Goal: Navigation & Orientation: Find specific page/section

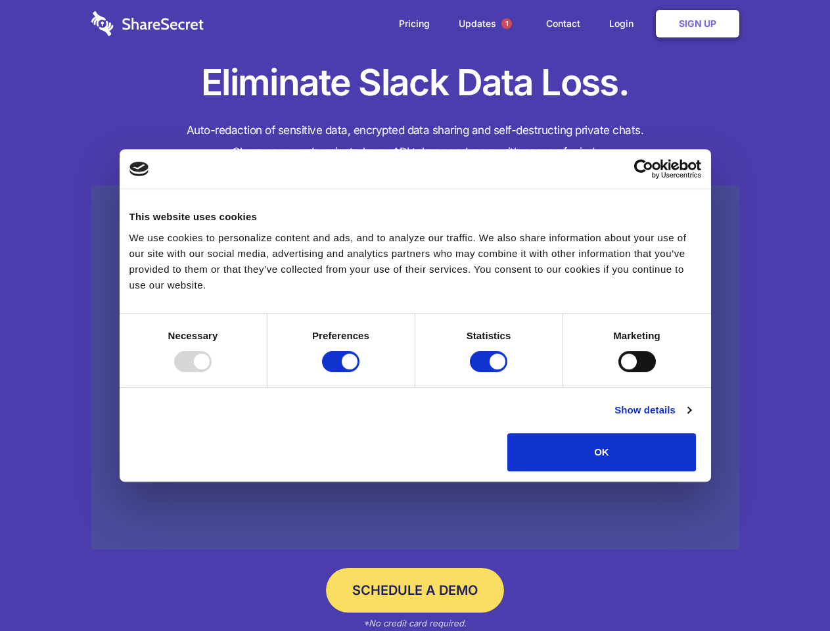
click at [212, 372] on div at bounding box center [192, 361] width 37 height 21
click at [360, 372] on input "Preferences" at bounding box center [340, 361] width 37 height 21
checkbox input "false"
click at [490, 372] on input "Statistics" at bounding box center [488, 361] width 37 height 21
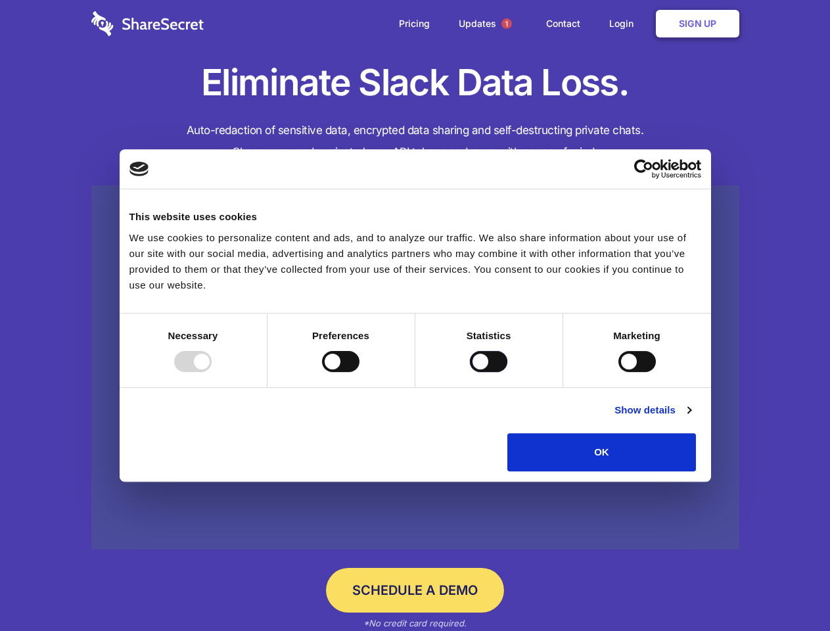
checkbox input "false"
click at [619, 372] on input "Marketing" at bounding box center [637, 361] width 37 height 21
checkbox input "true"
click at [691, 418] on link "Show details" at bounding box center [653, 410] width 76 height 16
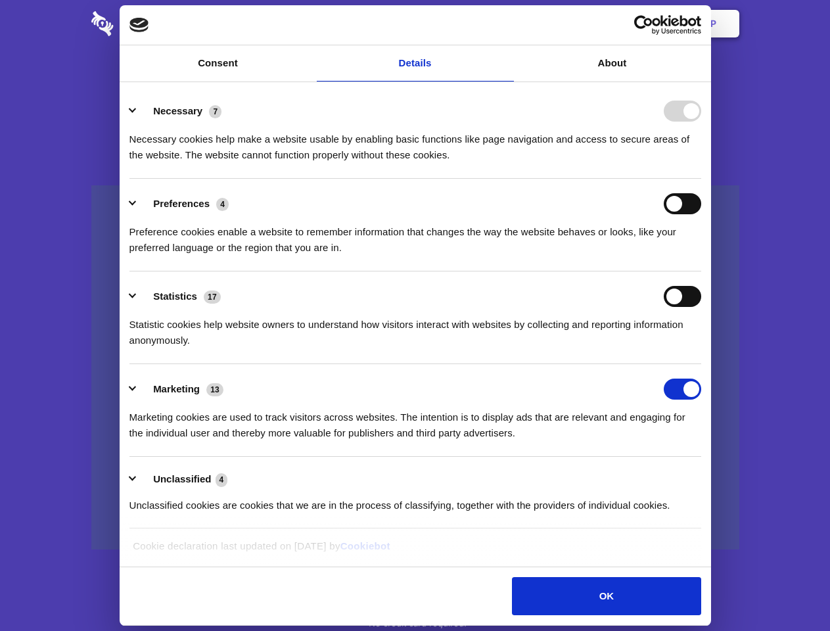
click at [702, 179] on li "Necessary 7 Necessary cookies help make a website usable by enabling basic func…" at bounding box center [416, 132] width 572 height 93
click at [506, 24] on span "1" at bounding box center [507, 23] width 11 height 11
